Goal: Task Accomplishment & Management: Use online tool/utility

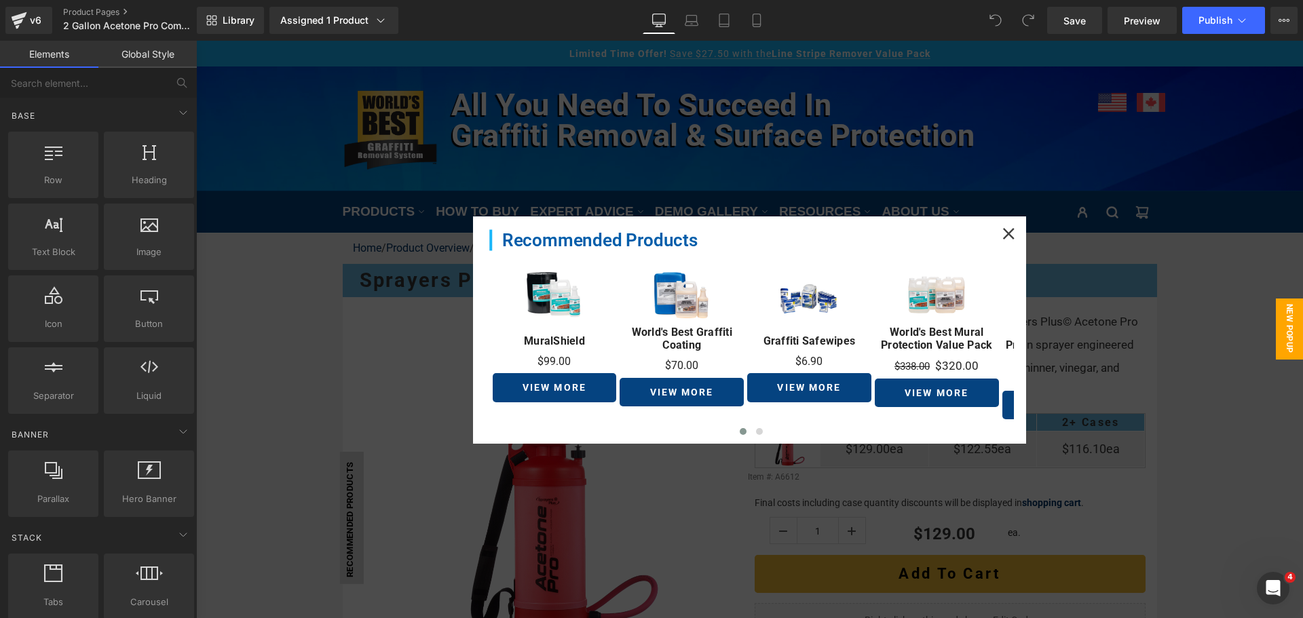
click at [299, 211] on div at bounding box center [749, 329] width 1106 height 577
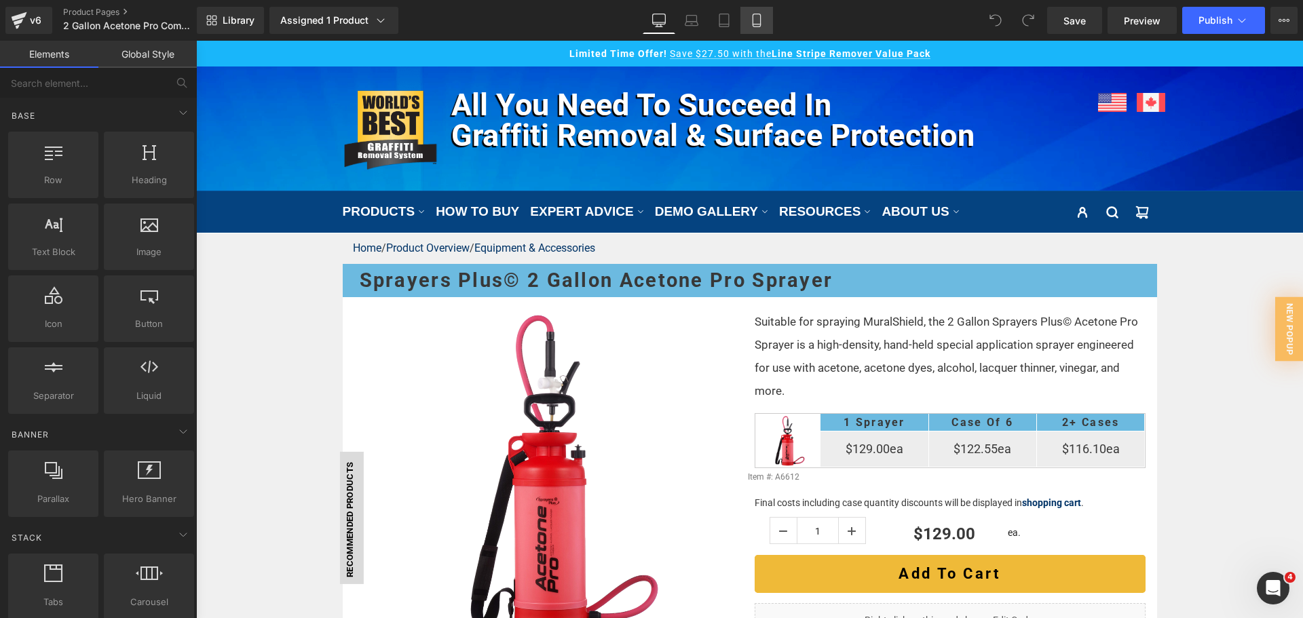
click at [752, 26] on icon at bounding box center [757, 21] width 14 height 14
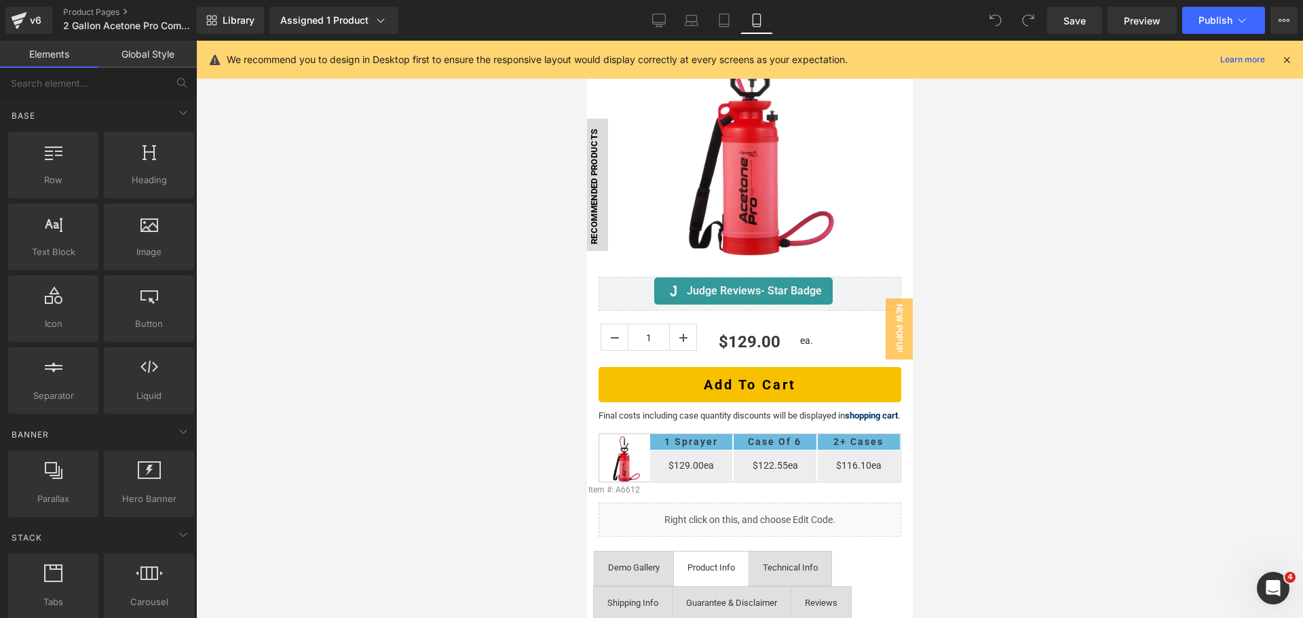
scroll to position [271, 0]
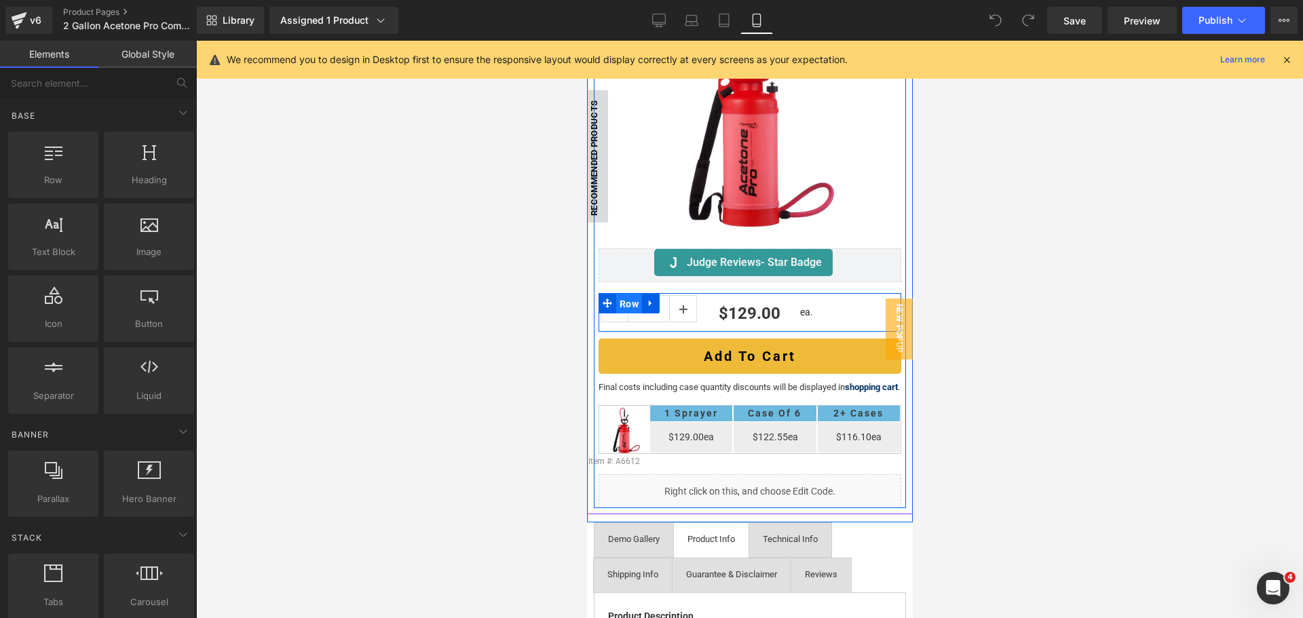
click at [631, 294] on span "Row" at bounding box center [628, 304] width 26 height 20
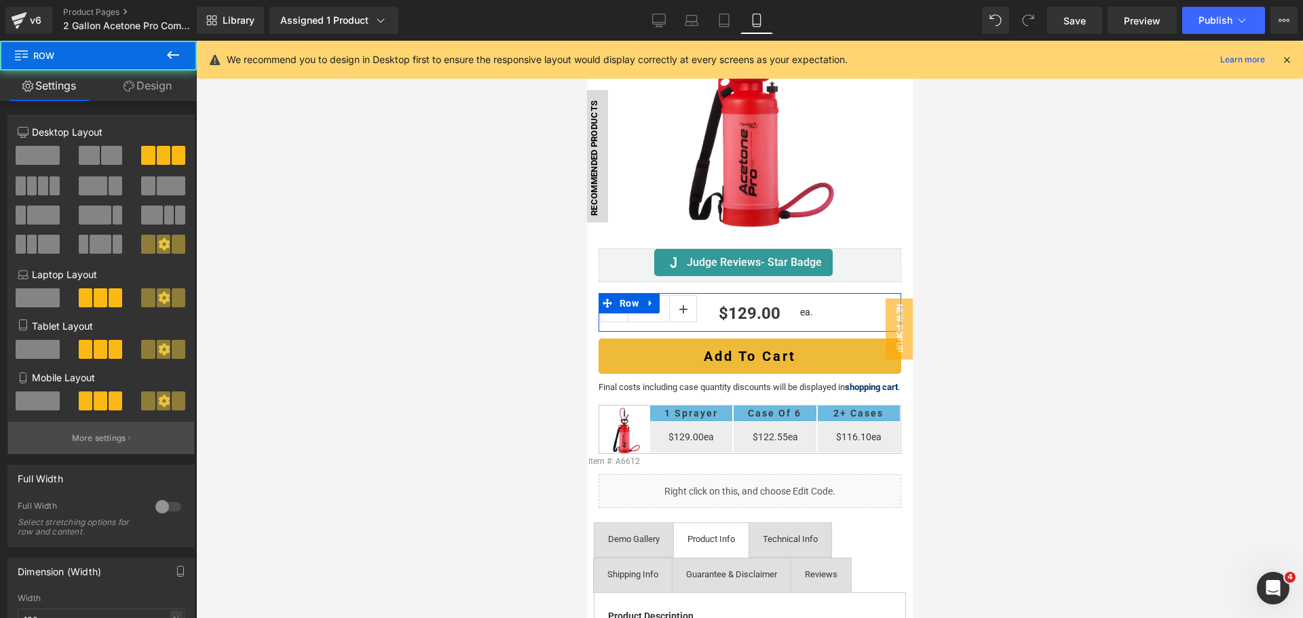
click at [140, 449] on button "More settings" at bounding box center [101, 438] width 186 height 32
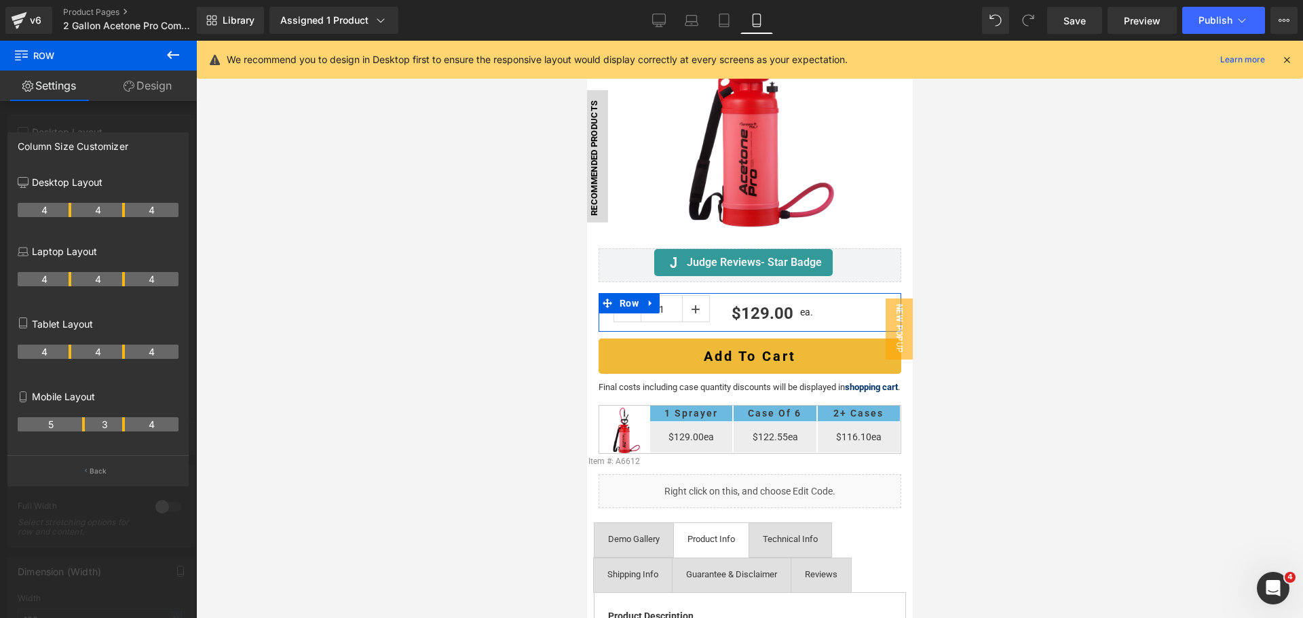
drag, startPoint x: 69, startPoint y: 423, endPoint x: 84, endPoint y: 421, distance: 15.7
click at [84, 421] on tr "5 3 4" at bounding box center [98, 424] width 161 height 14
drag, startPoint x: 124, startPoint y: 424, endPoint x: 153, endPoint y: 424, distance: 29.2
click at [153, 424] on tr "5 5 2" at bounding box center [98, 424] width 161 height 14
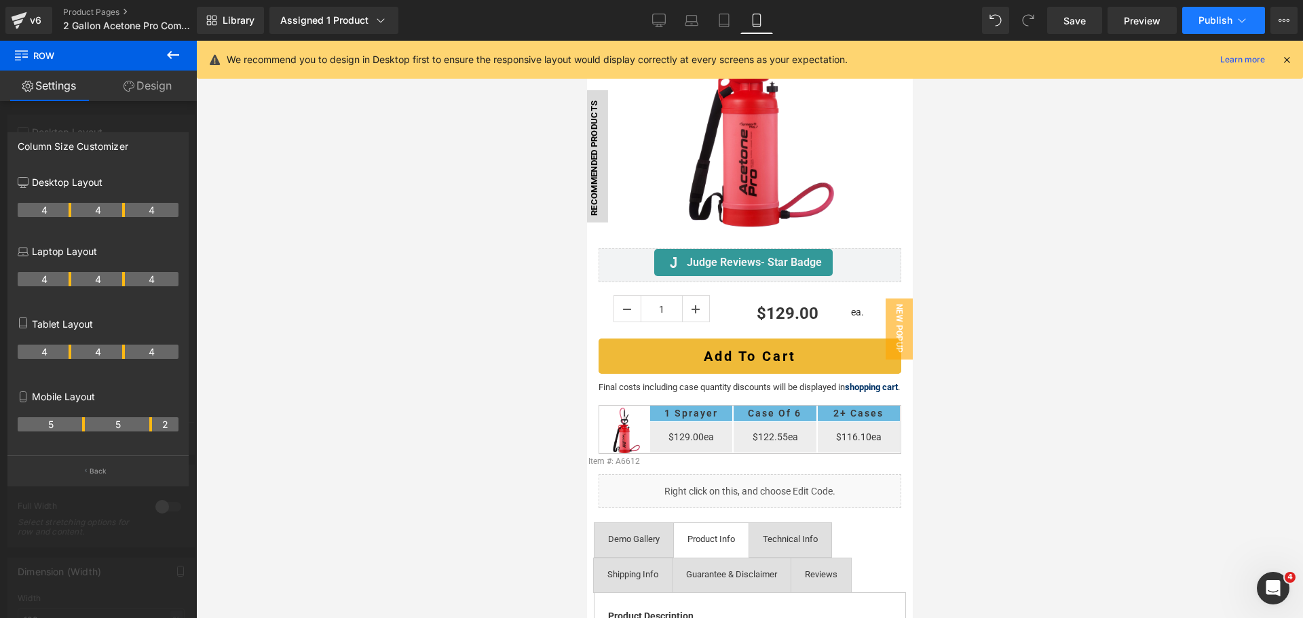
click at [1208, 20] on span "Publish" at bounding box center [1215, 20] width 34 height 11
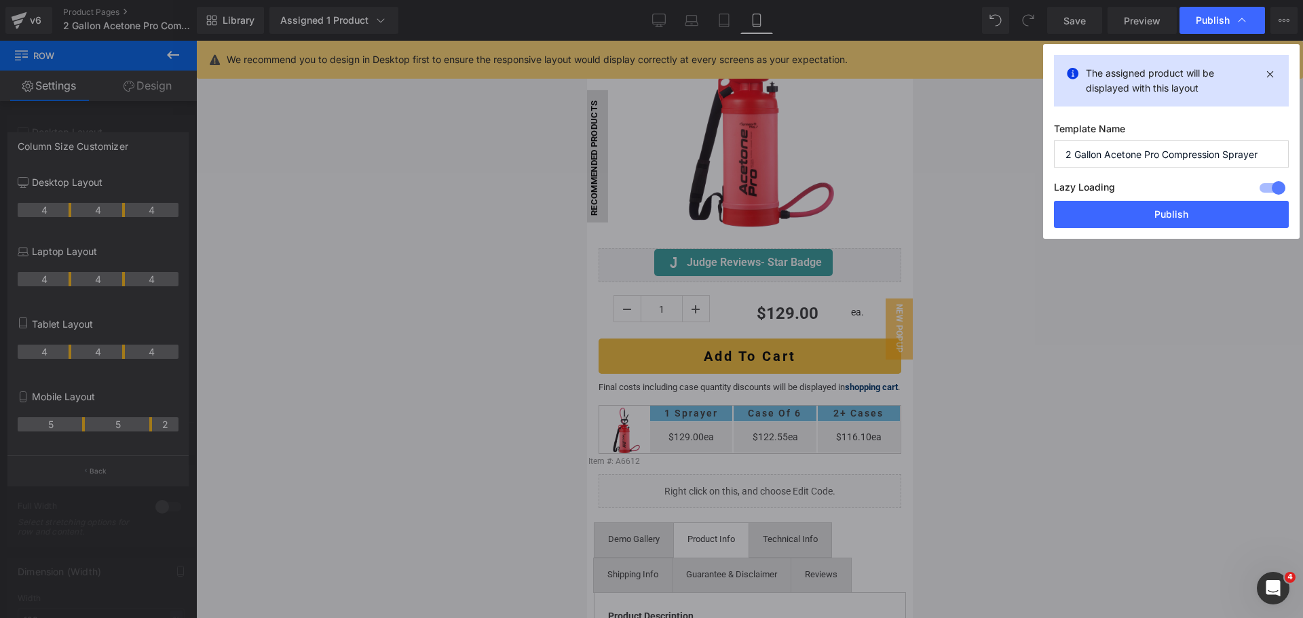
click at [1107, 223] on button "Publish" at bounding box center [1171, 214] width 235 height 27
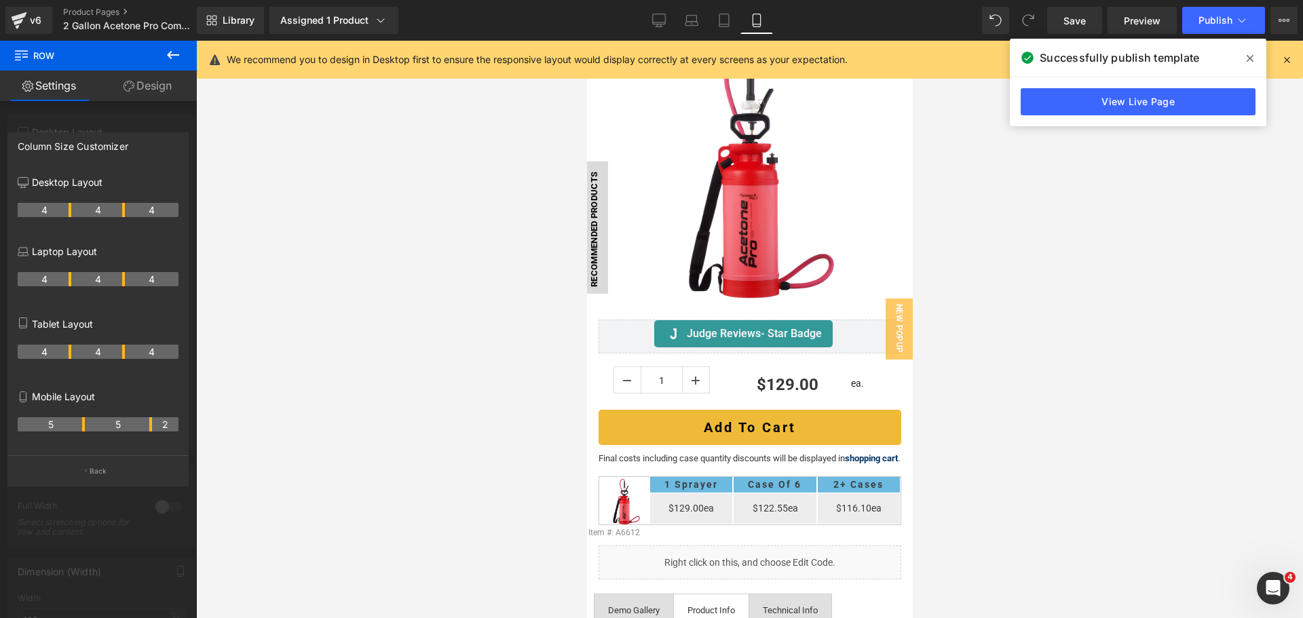
scroll to position [68, 0]
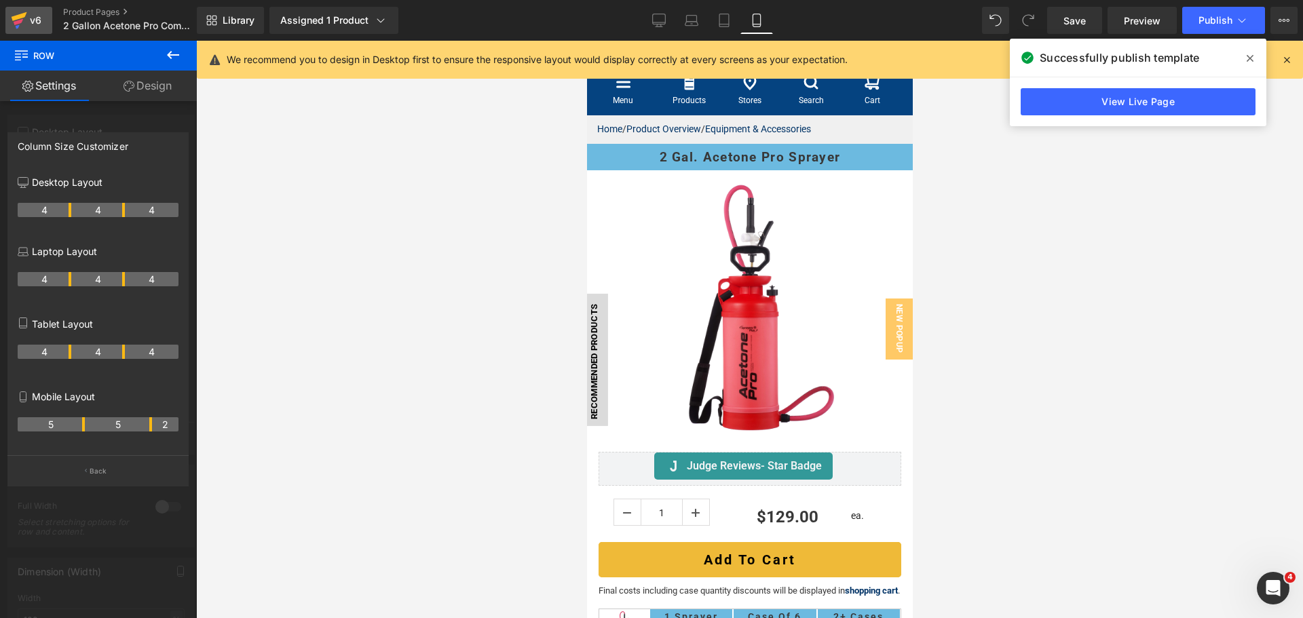
click at [29, 28] on div "v6" at bounding box center [35, 21] width 17 height 18
